Goal: Book appointment/travel/reservation

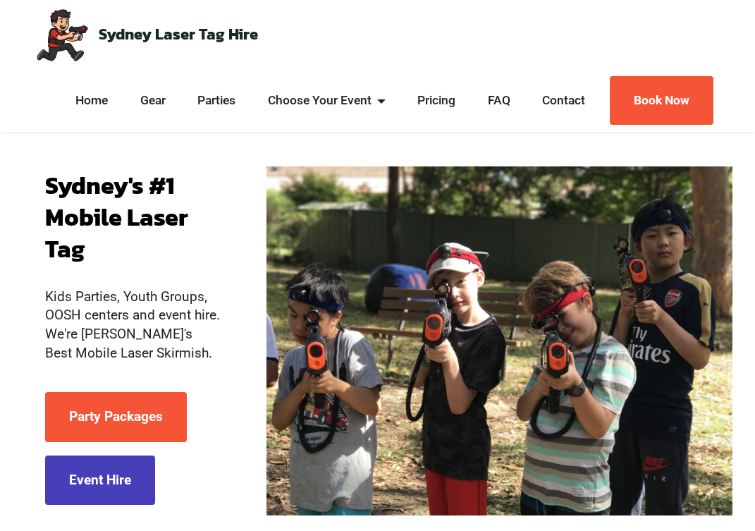
click at [133, 477] on link "Event Hire" at bounding box center [100, 481] width 110 height 50
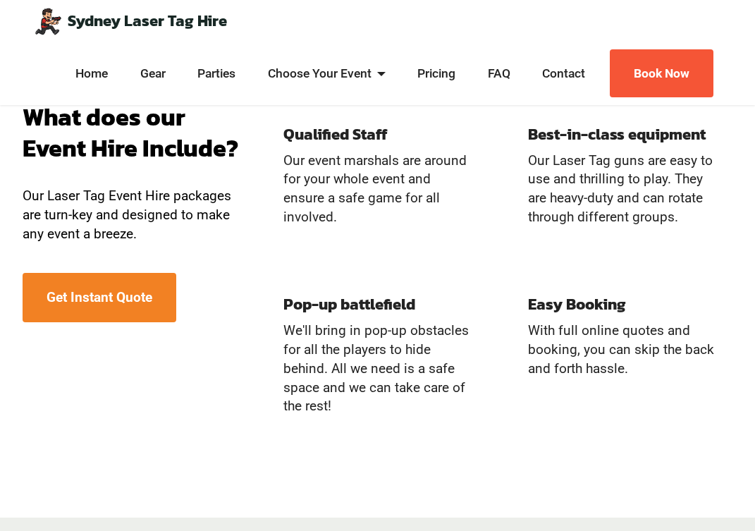
scroll to position [1266, 0]
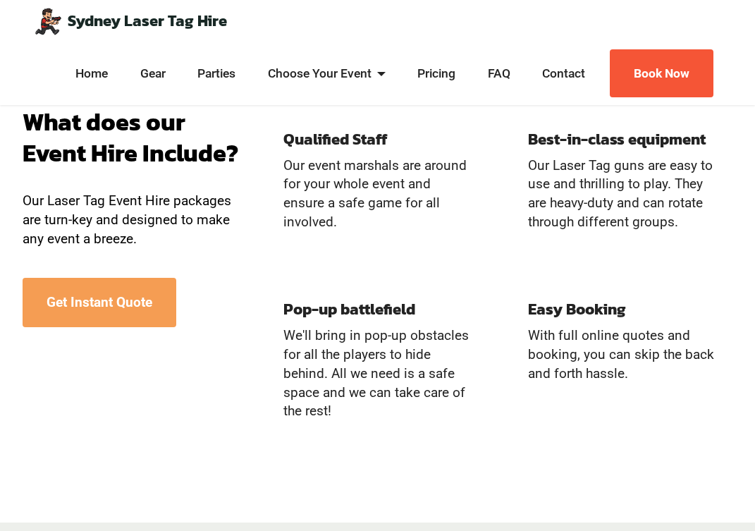
click at [145, 298] on link "Get Instant Quote" at bounding box center [100, 303] width 154 height 50
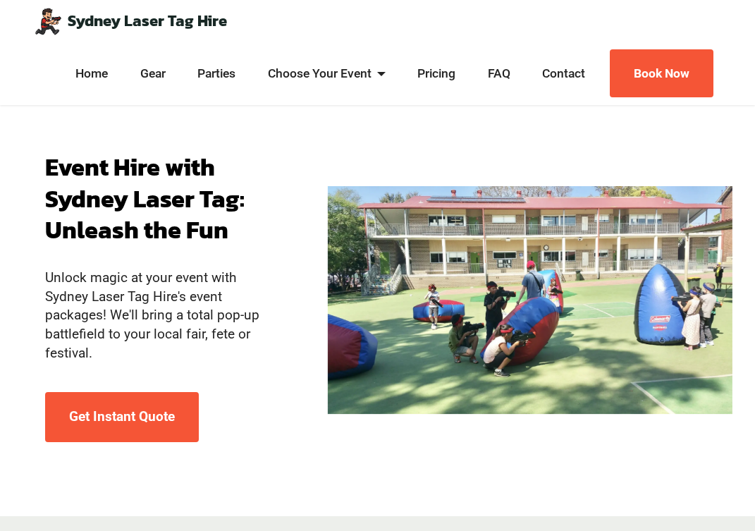
scroll to position [0, 0]
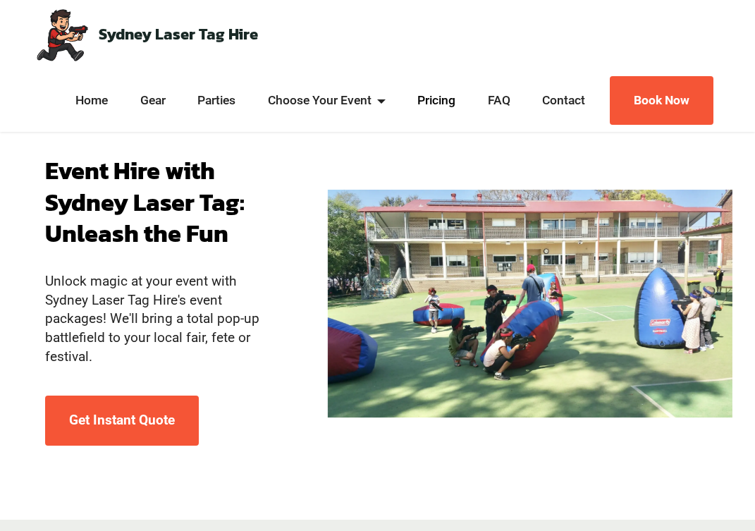
click at [446, 102] on link "Pricing" at bounding box center [437, 101] width 46 height 18
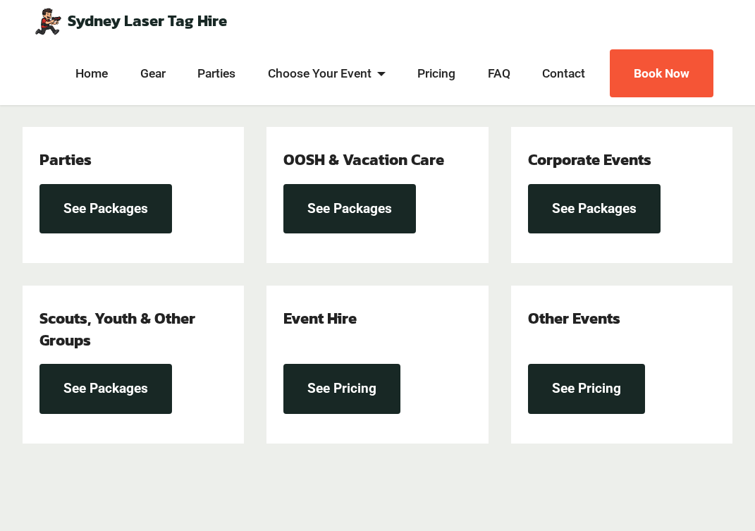
scroll to position [394, 0]
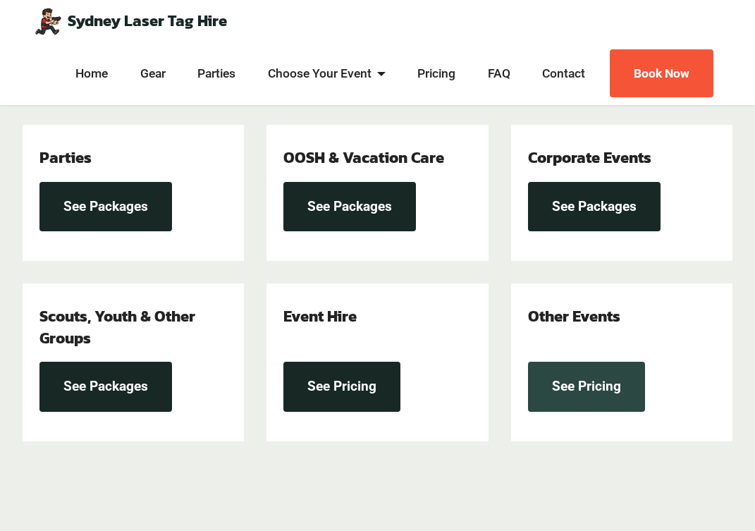
click at [580, 402] on link "See Pricing" at bounding box center [586, 387] width 117 height 50
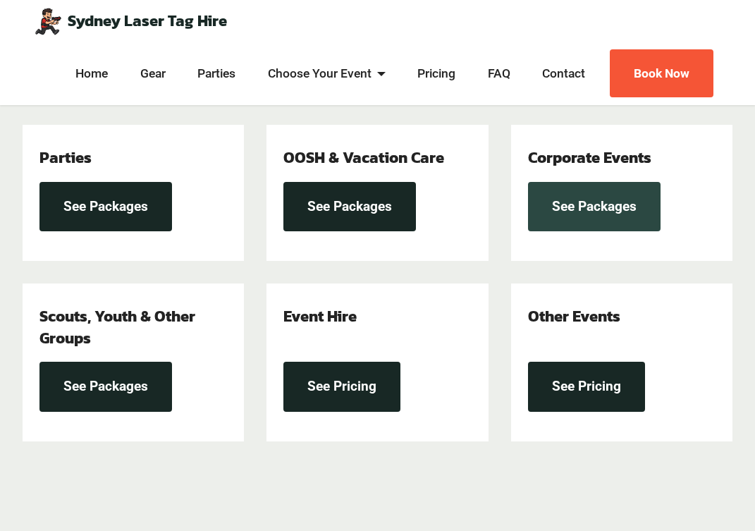
click at [590, 225] on link "See Packages" at bounding box center [594, 207] width 133 height 50
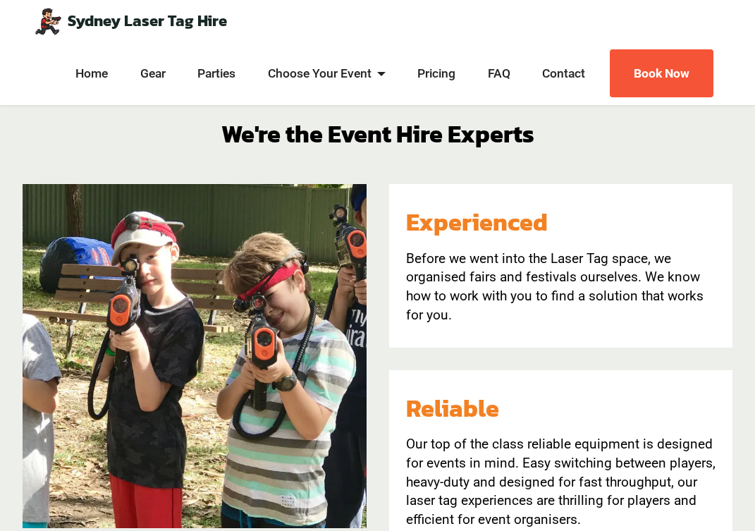
scroll to position [470, 0]
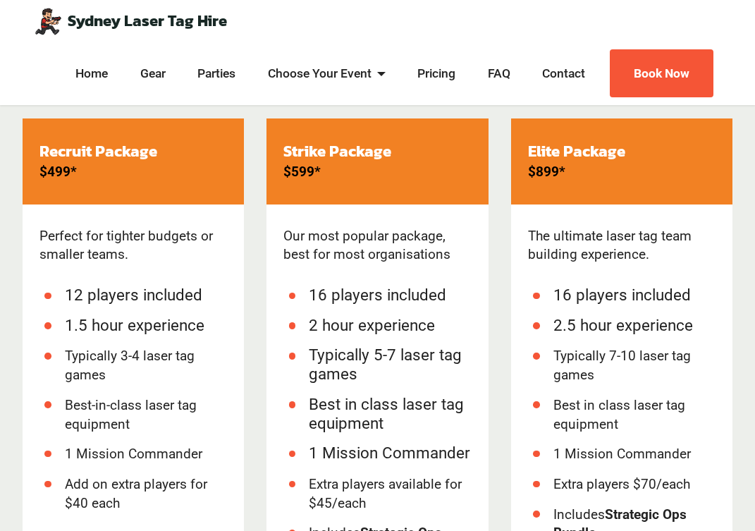
scroll to position [469, 0]
